Goal: Task Accomplishment & Management: Use online tool/utility

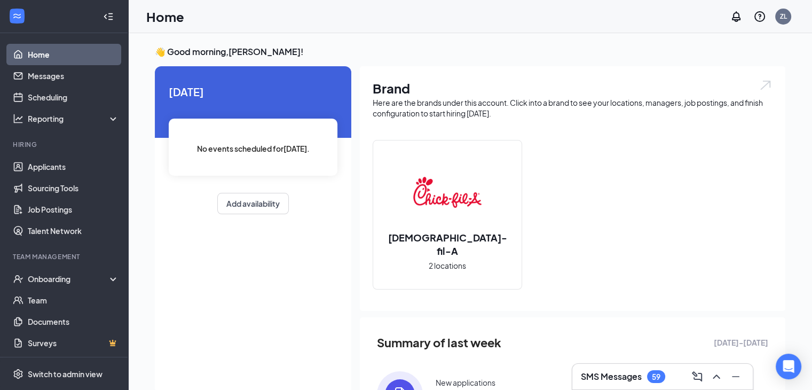
click at [748, 244] on div "[DEMOGRAPHIC_DATA]-fil-A 2 locations" at bounding box center [573, 219] width 400 height 158
click at [39, 163] on link "Applicants" at bounding box center [73, 166] width 91 height 21
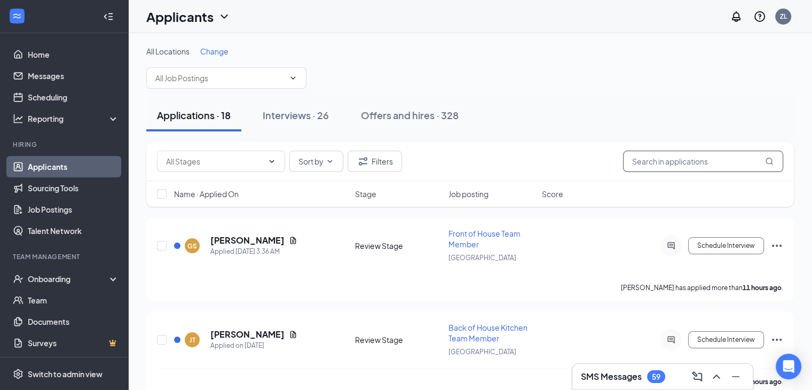
click at [704, 166] on input "text" at bounding box center [703, 161] width 160 height 21
click at [412, 121] on div "Offers and hires · 328" at bounding box center [410, 114] width 98 height 13
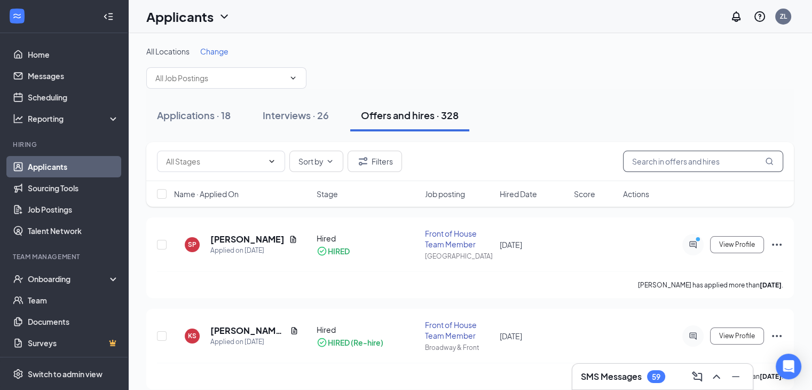
click at [685, 159] on input "text" at bounding box center [703, 161] width 160 height 21
click at [222, 326] on h5 "[PERSON_NAME] [PERSON_NAME]" at bounding box center [247, 331] width 75 height 12
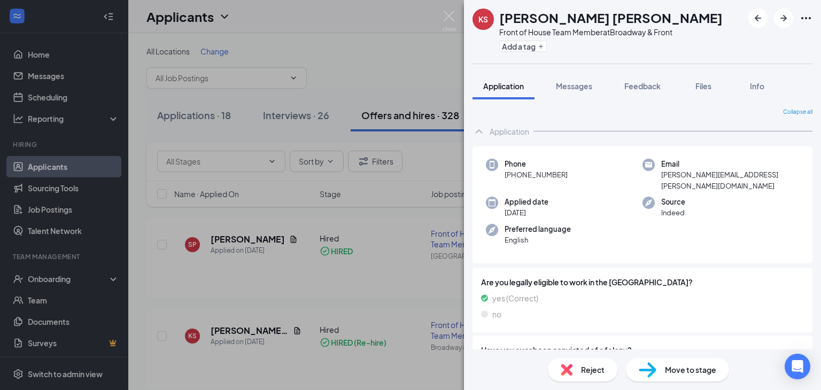
click at [406, 84] on div "KS [PERSON_NAME] [PERSON_NAME] Front of House Team Member at Broadway & Front A…" at bounding box center [410, 195] width 821 height 390
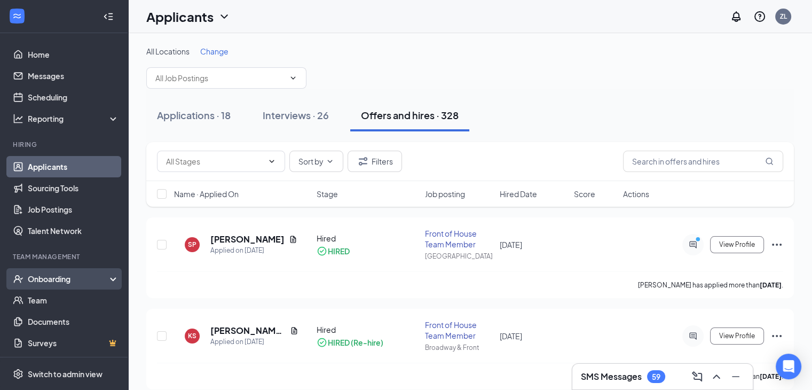
click at [40, 282] on div "Onboarding" at bounding box center [69, 279] width 82 height 11
click at [56, 300] on link "Overview" at bounding box center [73, 300] width 91 height 21
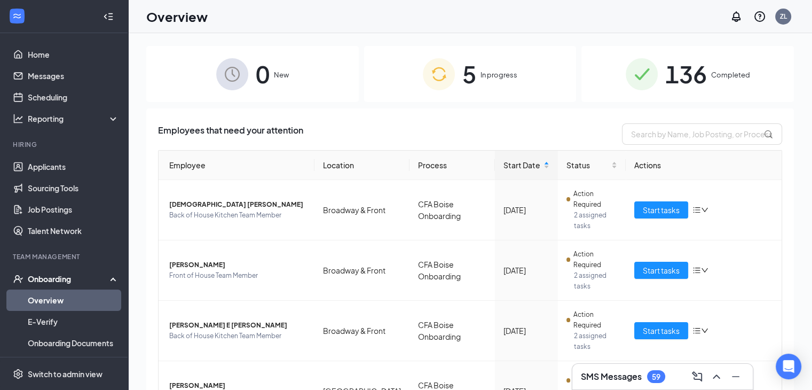
click at [472, 76] on div "5 In progress" at bounding box center [470, 74] width 213 height 56
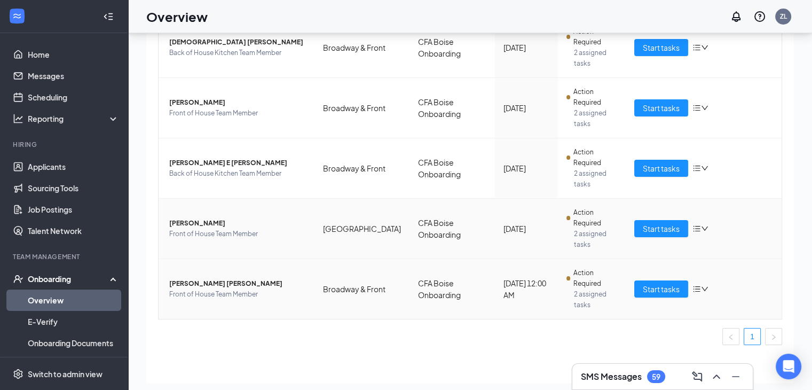
scroll to position [33, 0]
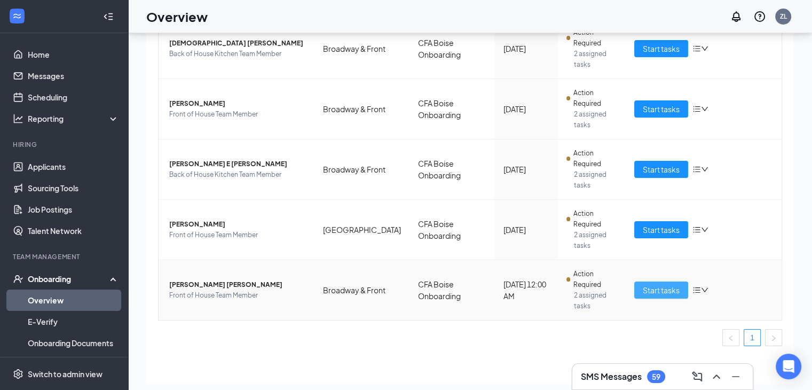
click at [655, 292] on span "Start tasks" at bounding box center [661, 290] width 37 height 12
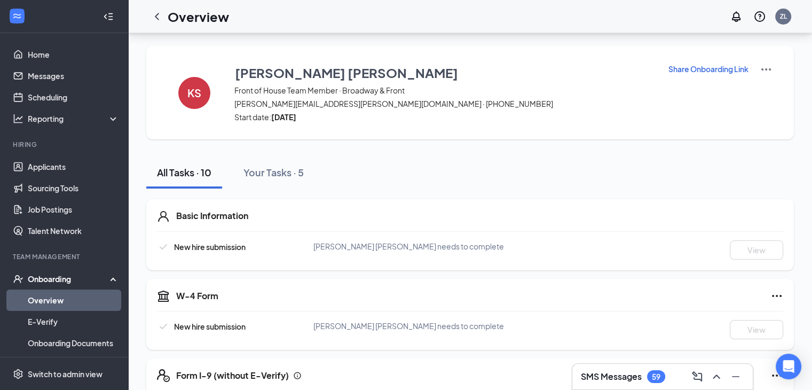
scroll to position [33, 0]
